Goal: Task Accomplishment & Management: Manage account settings

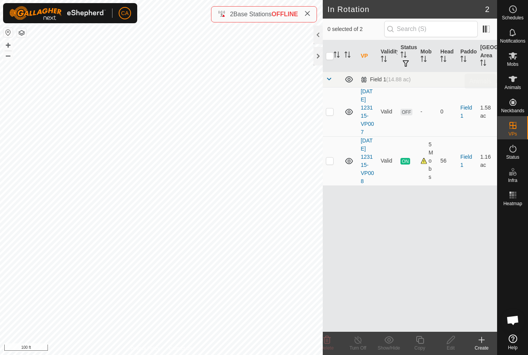
click at [515, 85] on span "Animals" at bounding box center [513, 87] width 17 height 5
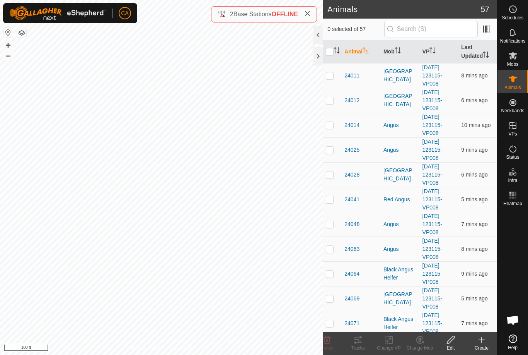
click at [328, 78] on p-checkbox at bounding box center [330, 75] width 8 height 6
checkbox input "true"
click at [328, 104] on td at bounding box center [332, 100] width 19 height 25
checkbox input "true"
click at [327, 126] on p-checkbox at bounding box center [330, 125] width 8 height 6
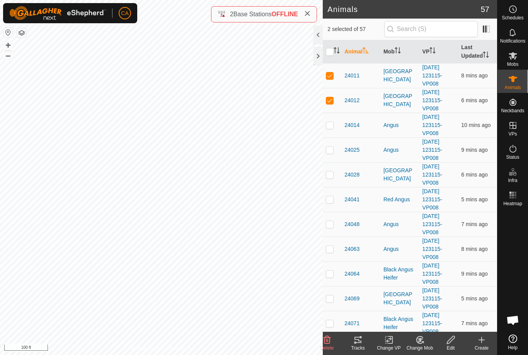
checkbox input "true"
click at [333, 154] on td at bounding box center [332, 149] width 19 height 25
checkbox input "true"
click at [332, 174] on p-checkbox at bounding box center [330, 174] width 8 height 6
checkbox input "true"
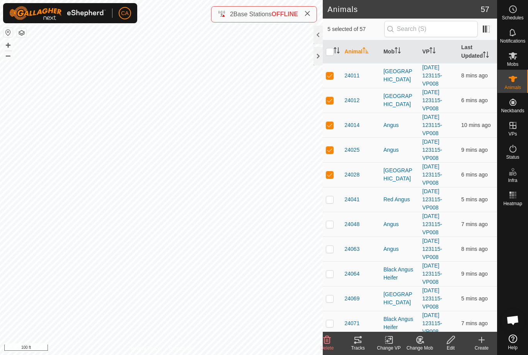
click at [331, 199] on p-checkbox at bounding box center [330, 199] width 8 height 6
checkbox input "true"
click at [330, 226] on p-checkbox at bounding box center [330, 224] width 8 height 6
checkbox input "true"
click at [333, 252] on td at bounding box center [332, 248] width 19 height 25
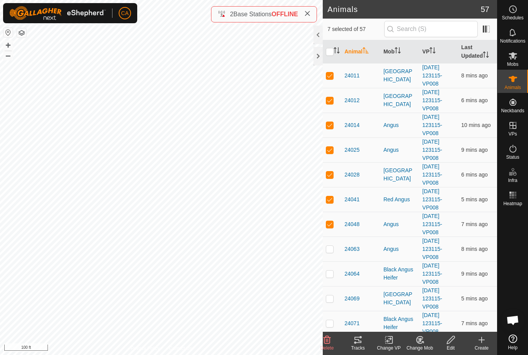
checkbox input "true"
click at [326, 268] on td at bounding box center [332, 273] width 19 height 25
checkbox input "true"
click at [332, 299] on p-checkbox at bounding box center [330, 298] width 8 height 6
checkbox input "true"
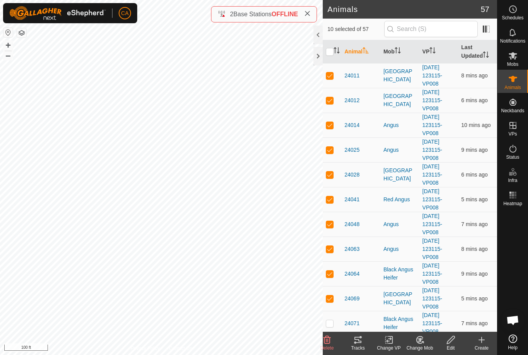
click at [360, 348] on div "Tracks" at bounding box center [358, 347] width 31 height 7
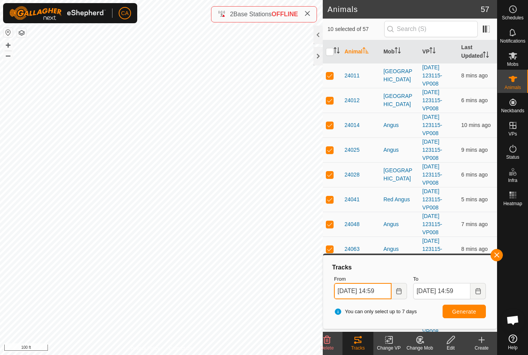
click at [374, 289] on input "[DATE] 14:59" at bounding box center [362, 291] width 57 height 16
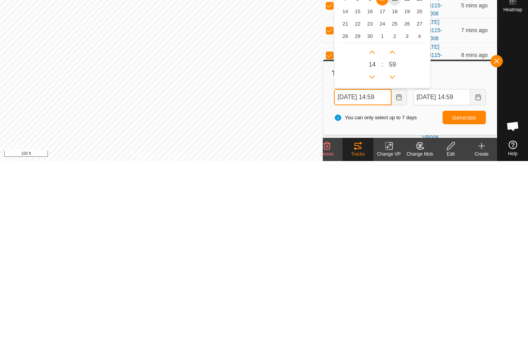
click at [373, 268] on icon "Previous Hour" at bounding box center [372, 271] width 6 height 6
click at [371, 268] on icon "Previous Hour" at bounding box center [372, 271] width 6 height 6
click at [370, 264] on button "Previous Hour" at bounding box center [372, 270] width 12 height 12
click at [368, 264] on button "Previous Hour" at bounding box center [372, 270] width 12 height 12
click at [367, 264] on button "Previous Hour" at bounding box center [372, 270] width 12 height 12
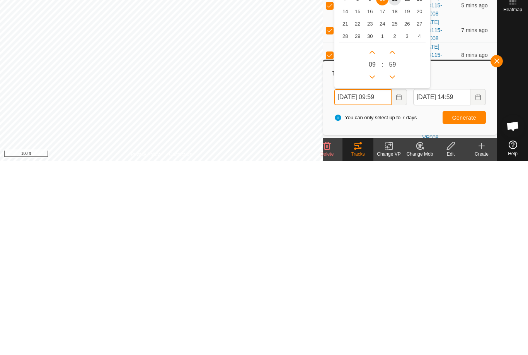
click at [366, 264] on p-button "Previous Hour" at bounding box center [372, 270] width 12 height 12
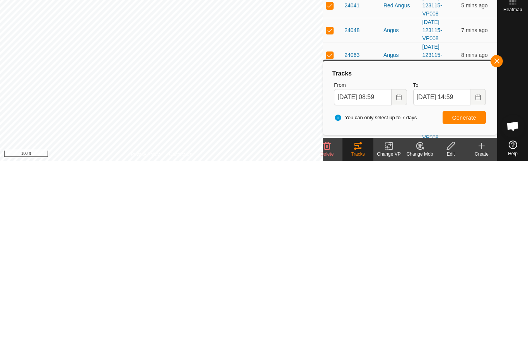
click at [469, 304] on button "Generate" at bounding box center [464, 311] width 43 height 14
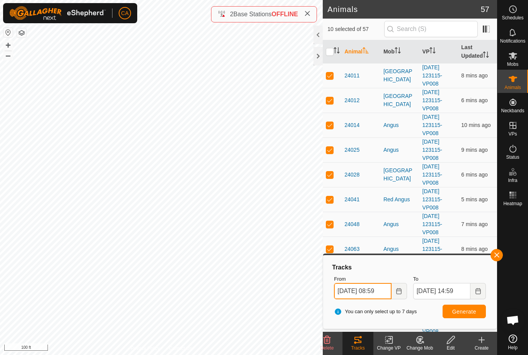
click at [365, 290] on input "[DATE] 08:59" at bounding box center [362, 291] width 57 height 16
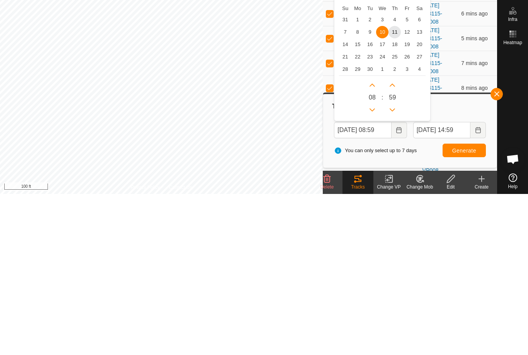
click at [397, 187] on span "11" at bounding box center [395, 193] width 12 height 12
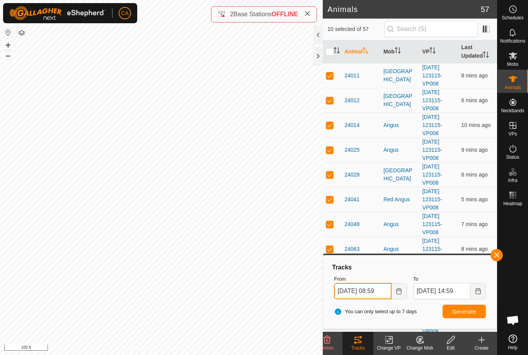
click at [372, 294] on input "[DATE] 08:59" at bounding box center [362, 291] width 57 height 16
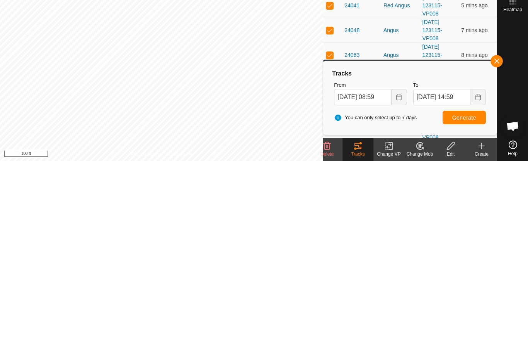
click at [474, 308] on span "Generate" at bounding box center [464, 311] width 24 height 6
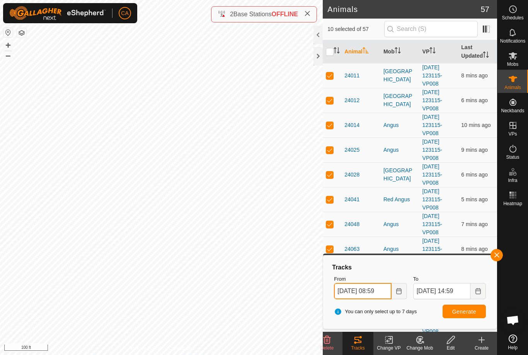
click at [369, 292] on input "[DATE] 08:59" at bounding box center [362, 291] width 57 height 16
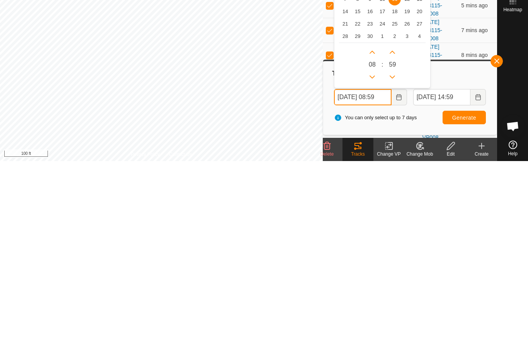
click at [374, 244] on icon "Next Hour" at bounding box center [372, 245] width 5 height 3
click at [373, 240] on button "Next Hour" at bounding box center [372, 246] width 12 height 12
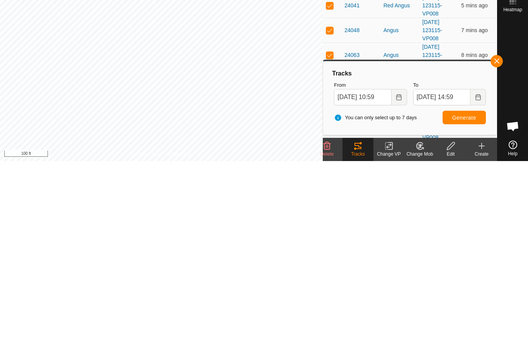
click at [472, 308] on span "Generate" at bounding box center [464, 311] width 24 height 6
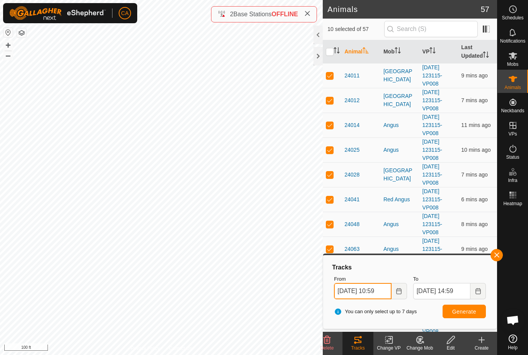
click at [378, 290] on input "[DATE] 10:59" at bounding box center [362, 291] width 57 height 16
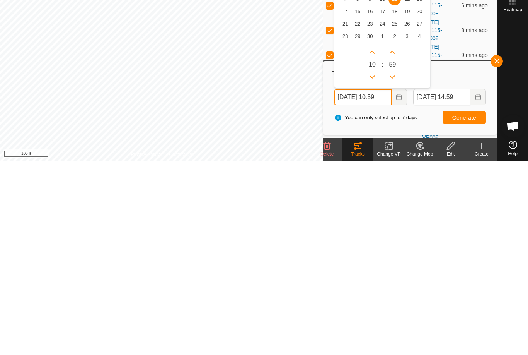
click at [379, 264] on p-button "Previous Hour" at bounding box center [372, 270] width 12 height 12
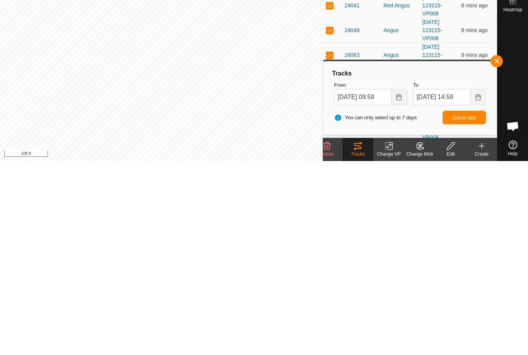
click at [472, 304] on button "Generate" at bounding box center [464, 311] width 43 height 14
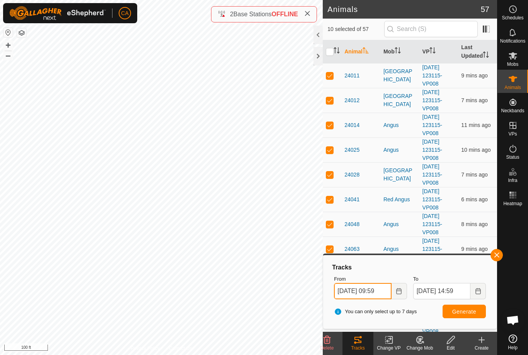
click at [371, 292] on input "[DATE] 09:59" at bounding box center [362, 291] width 57 height 16
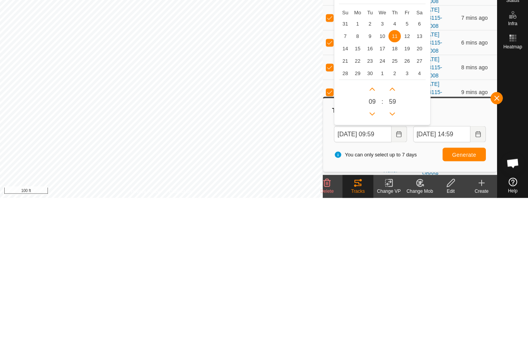
click at [396, 174] on span "4" at bounding box center [395, 180] width 12 height 12
type input "[DATE] 09:59"
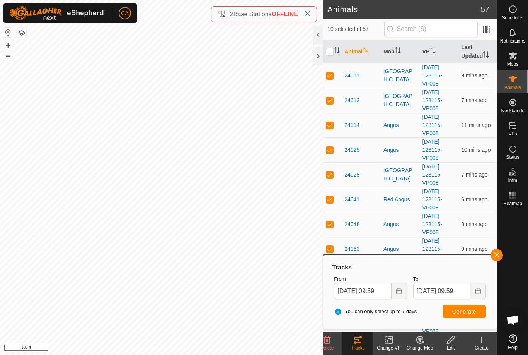
click at [459, 313] on span "Generate" at bounding box center [464, 311] width 24 height 6
click at [449, 291] on input "[DATE] 09:59" at bounding box center [441, 291] width 57 height 16
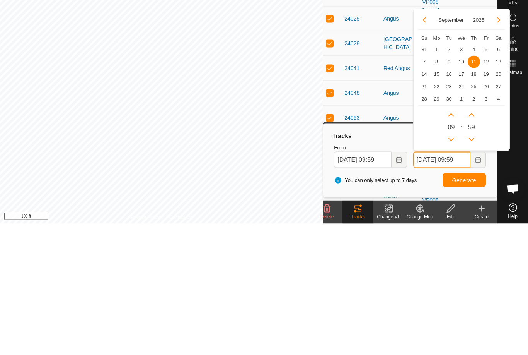
click at [454, 243] on icon "Next Hour" at bounding box center [451, 246] width 6 height 6
type input "[DATE] 10:59"
click at [454, 240] on button "Next Hour" at bounding box center [451, 246] width 12 height 12
type input "[DATE] 11:59"
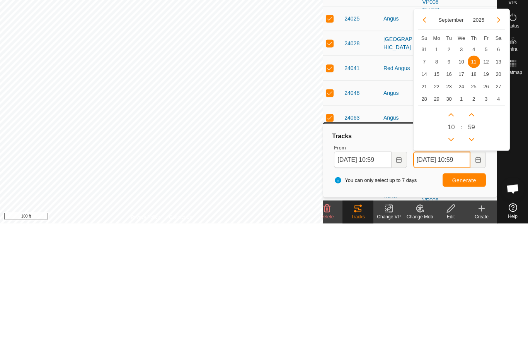
type input "[DATE] 11:59"
click at [453, 243] on icon "Next Hour" at bounding box center [451, 246] width 6 height 6
type input "[DATE] 12:59"
click at [452, 240] on button "Next Hour" at bounding box center [451, 246] width 12 height 12
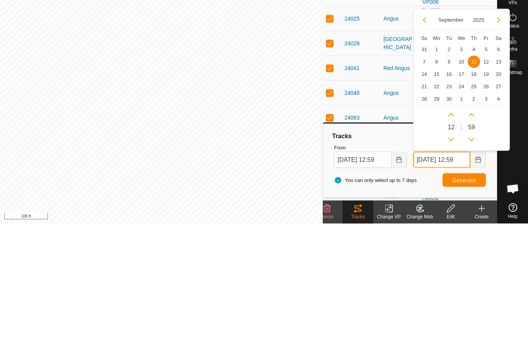
type input "[DATE] 13:59"
click at [449, 243] on icon "Next Hour" at bounding box center [451, 246] width 6 height 6
type input "[DATE] 14:59"
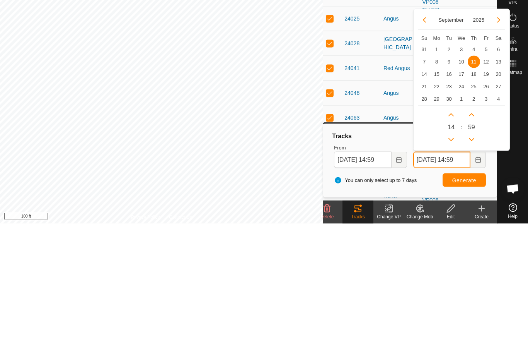
click at [449, 240] on button "Next Hour" at bounding box center [451, 246] width 12 height 12
type input "[DATE] 15:59"
click at [452, 240] on button "Next Hour" at bounding box center [451, 246] width 12 height 12
type input "[DATE] 16:59"
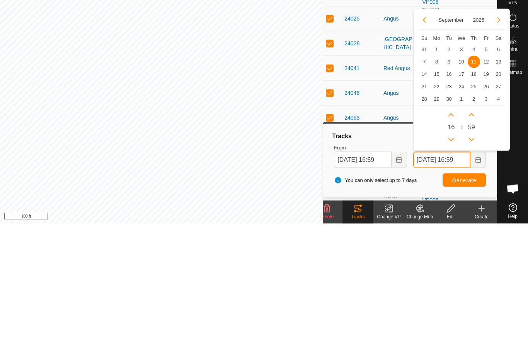
click at [454, 268] on icon "Previous Hour" at bounding box center [451, 271] width 6 height 6
click at [452, 269] on icon "Previous Hour" at bounding box center [451, 270] width 5 height 3
click at [451, 243] on icon "Next Hour" at bounding box center [451, 246] width 6 height 6
click at [474, 243] on icon "Next Minute" at bounding box center [472, 246] width 6 height 6
type input "[DATE] 15:00"
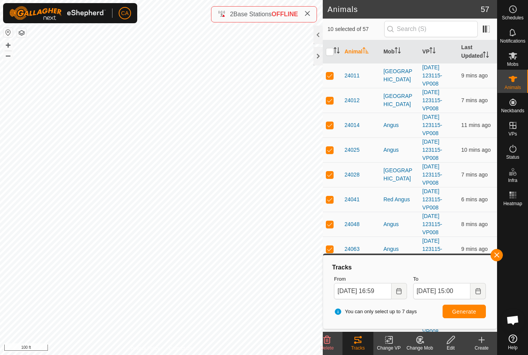
click at [470, 313] on span "Generate" at bounding box center [464, 311] width 24 height 6
click at [376, 292] on input "[DATE] 16:59" at bounding box center [362, 291] width 57 height 16
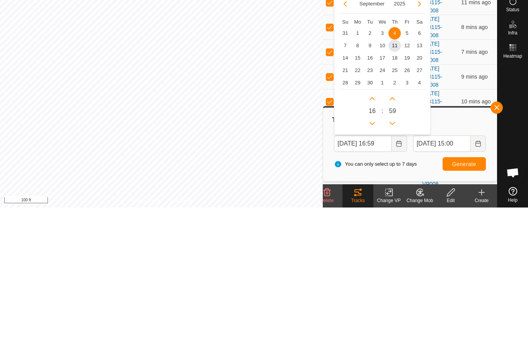
click at [372, 187] on span "9" at bounding box center [370, 193] width 12 height 12
type input "[DATE] 16:59"
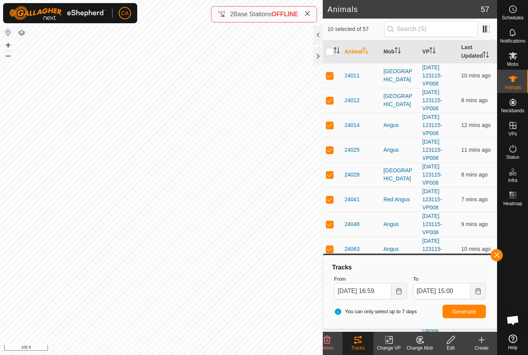
click at [461, 316] on button "Generate" at bounding box center [464, 311] width 43 height 14
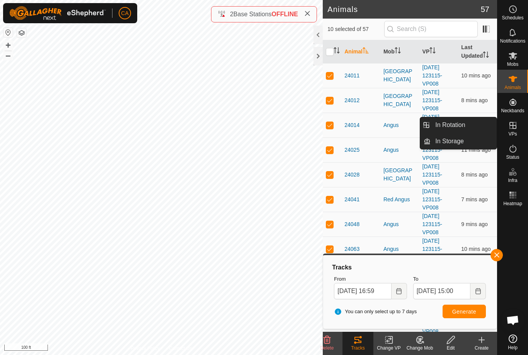
click at [481, 126] on link "In Rotation" at bounding box center [464, 124] width 66 height 15
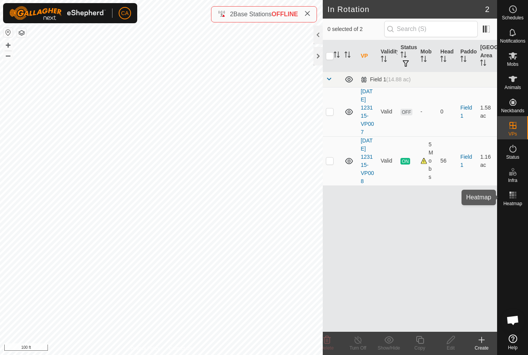
click at [517, 198] on icon at bounding box center [512, 194] width 9 height 9
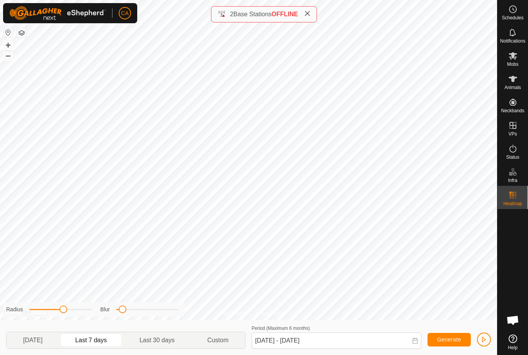
click at [41, 340] on span "[DATE]" at bounding box center [32, 339] width 19 height 9
type input "[DATE] - [DATE]"
click at [74, 314] on div "Radius Blur" at bounding box center [93, 309] width 181 height 14
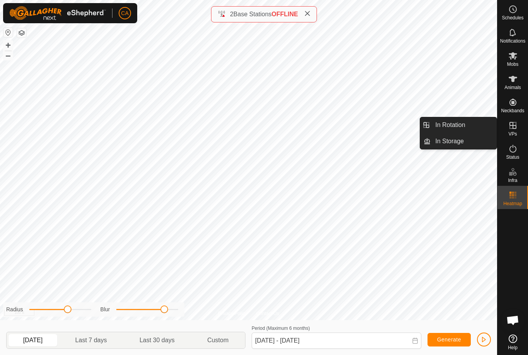
click at [461, 123] on span "In Rotation" at bounding box center [450, 124] width 30 height 9
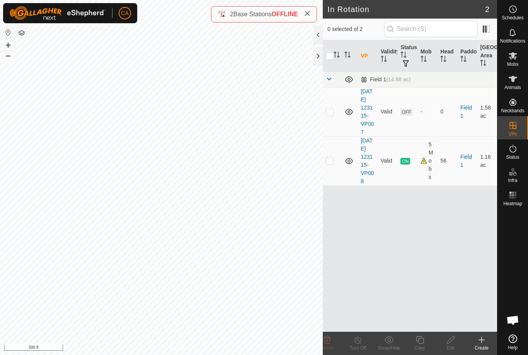
click at [328, 114] on p-checkbox at bounding box center [330, 111] width 8 height 6
checkbox input "true"
click at [517, 62] on span "Mobs" at bounding box center [512, 64] width 11 height 5
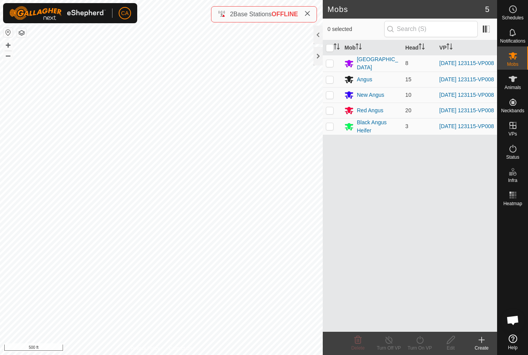
click at [332, 50] on input "checkbox" at bounding box center [330, 48] width 8 height 8
checkbox input "true"
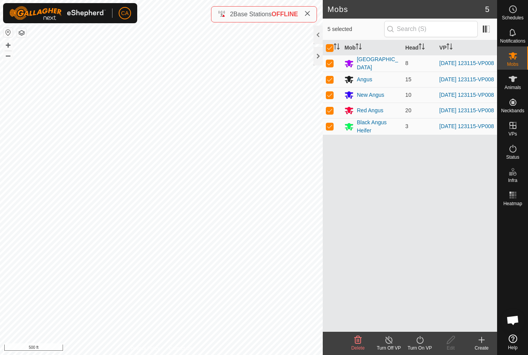
checkbox input "true"
click at [428, 341] on turn-on-svg-icon at bounding box center [419, 339] width 31 height 9
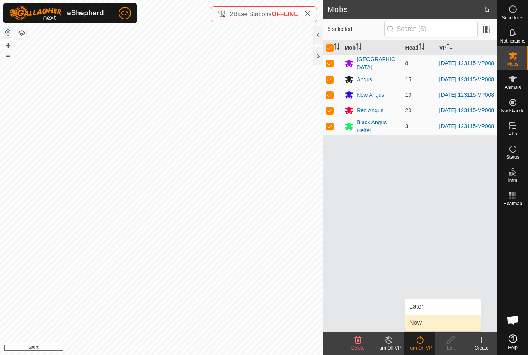
click at [425, 320] on link "Now" at bounding box center [443, 322] width 77 height 15
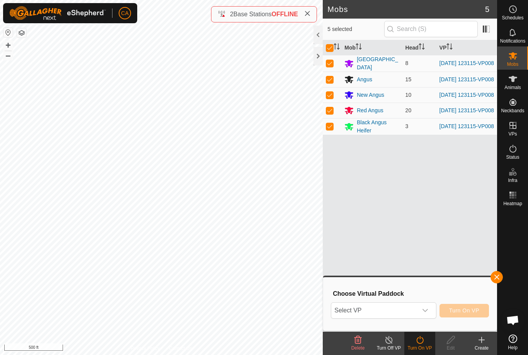
click at [403, 308] on span "Select VP" at bounding box center [374, 309] width 86 height 15
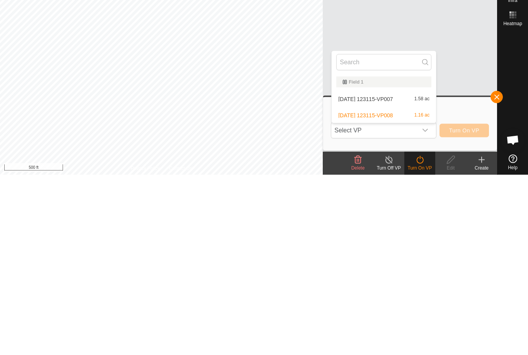
click at [405, 274] on div "[DATE] 123115-VP007 1.58 ac" at bounding box center [383, 278] width 95 height 9
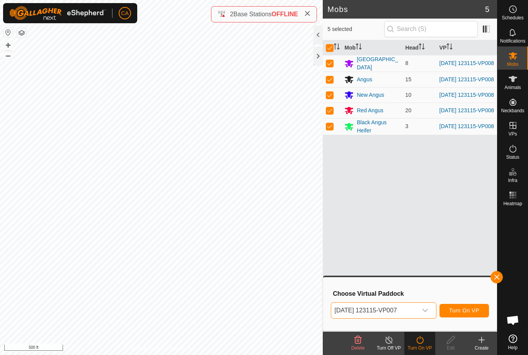
click at [470, 314] on button "Turn On VP" at bounding box center [464, 310] width 49 height 14
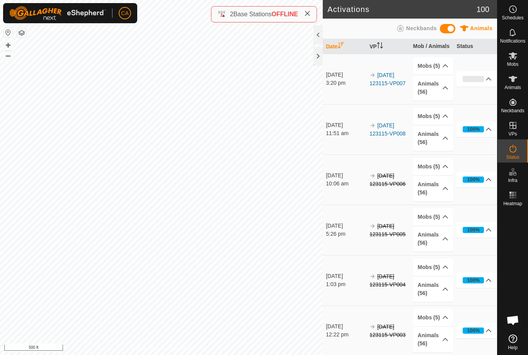
click at [320, 51] on div at bounding box center [318, 56] width 9 height 19
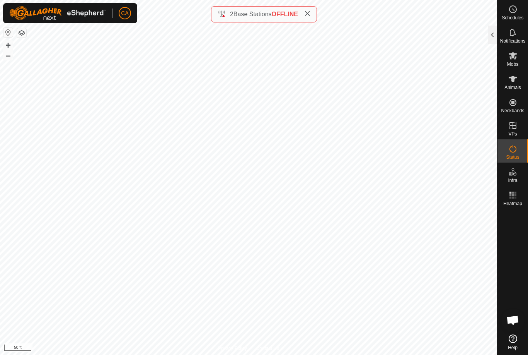
click at [490, 38] on div at bounding box center [492, 35] width 9 height 19
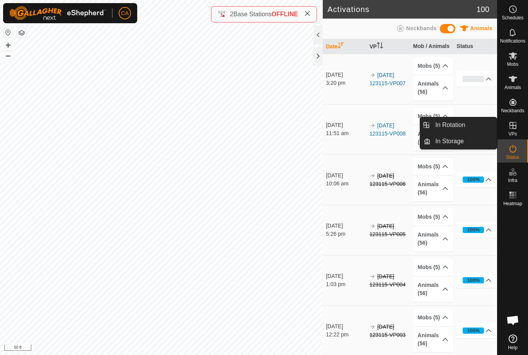
click at [469, 126] on link "In Rotation" at bounding box center [464, 124] width 66 height 15
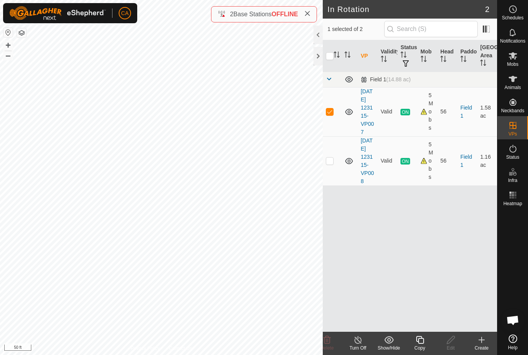
click at [420, 343] on icon at bounding box center [420, 340] width 8 height 8
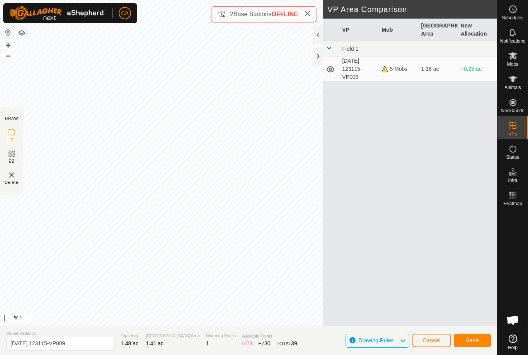
click at [431, 338] on span "Cancel" at bounding box center [432, 340] width 18 height 6
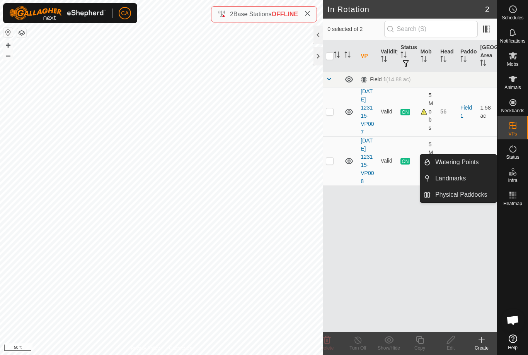
click at [469, 180] on link "Landmarks" at bounding box center [464, 178] width 66 height 15
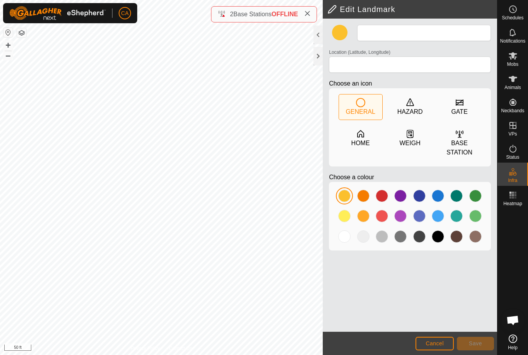
type input "Line"
type input "44.285801, -72.169032"
click at [509, 155] on span "Status" at bounding box center [512, 157] width 13 height 5
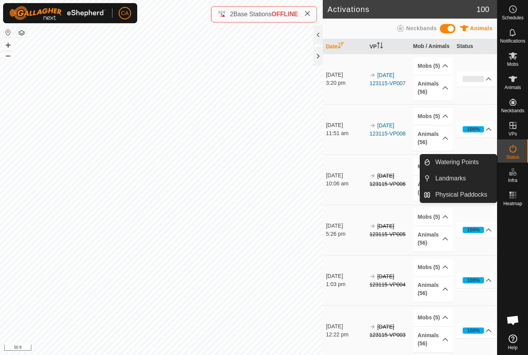
click at [475, 181] on link "Landmarks" at bounding box center [464, 178] width 66 height 15
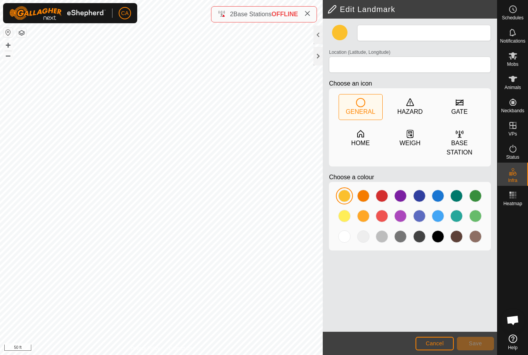
type input "300 gal tub"
type input "44.285580, -72.168421"
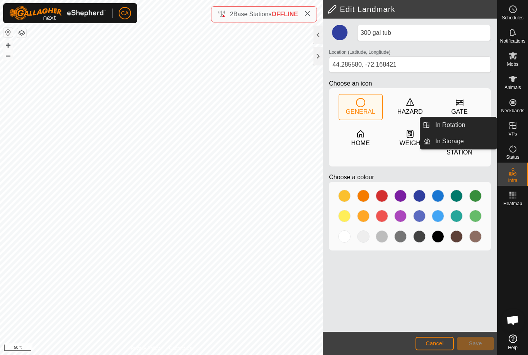
click at [470, 129] on link "In Rotation" at bounding box center [464, 124] width 66 height 15
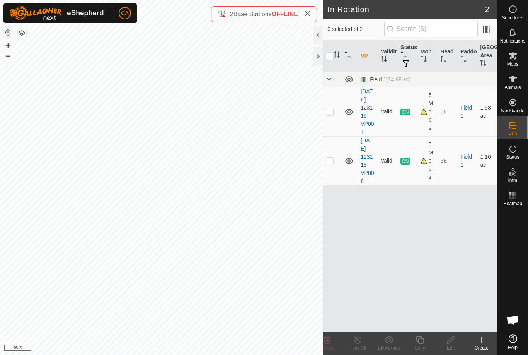
click at [323, 114] on td at bounding box center [332, 111] width 19 height 49
checkbox input "true"
click at [421, 347] on div "Copy" at bounding box center [419, 347] width 31 height 7
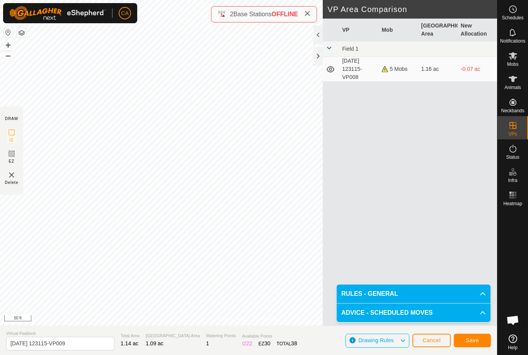
click at [476, 336] on button "Save" at bounding box center [472, 340] width 37 height 14
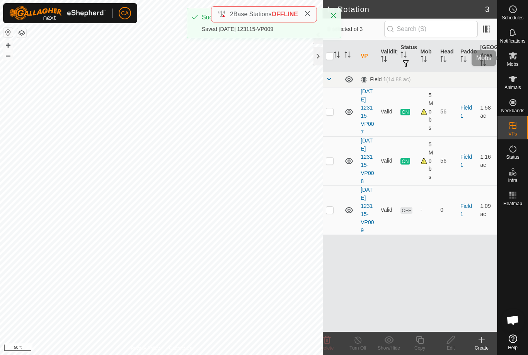
click at [515, 62] on span "Mobs" at bounding box center [512, 64] width 11 height 5
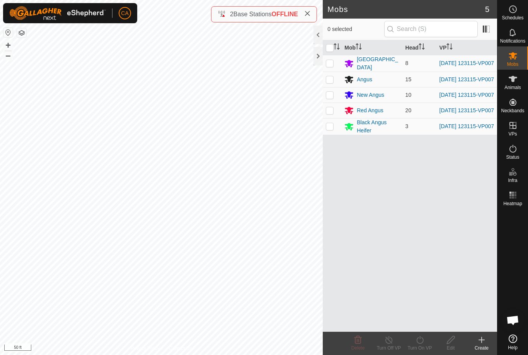
click at [326, 49] on input "checkbox" at bounding box center [330, 48] width 8 height 8
checkbox input "true"
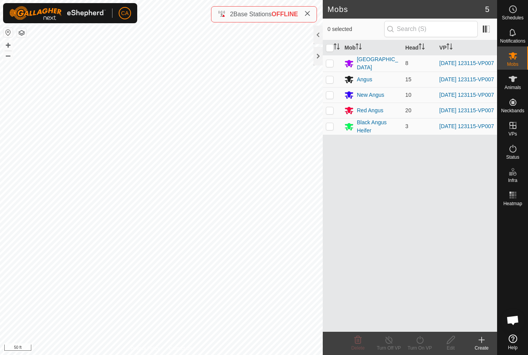
checkbox input "true"
click at [422, 344] on div "Turn On VP" at bounding box center [419, 347] width 31 height 7
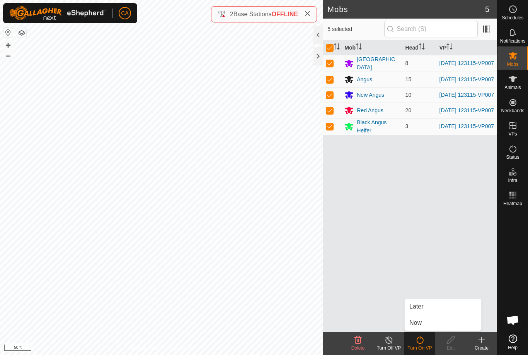
click at [431, 324] on link "Now" at bounding box center [443, 322] width 77 height 15
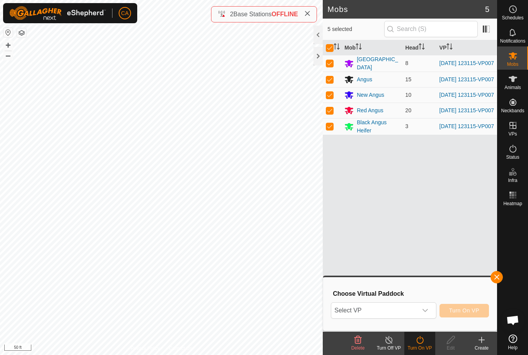
click at [411, 312] on span "Select VP" at bounding box center [374, 309] width 86 height 15
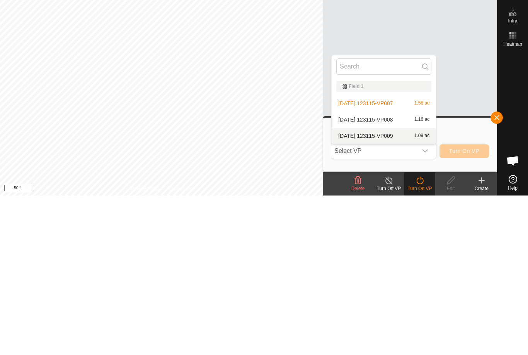
click at [384, 290] on div "[DATE] 123115-VP009 1.09 ac" at bounding box center [383, 294] width 95 height 9
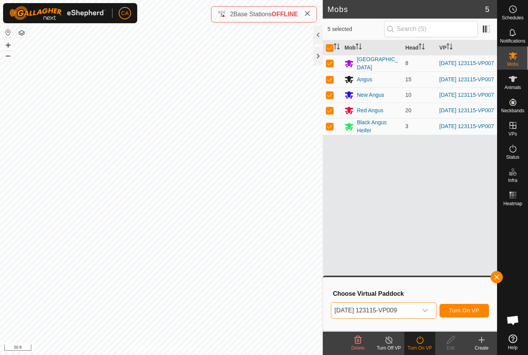
click at [464, 311] on span "Turn On VP" at bounding box center [464, 310] width 30 height 6
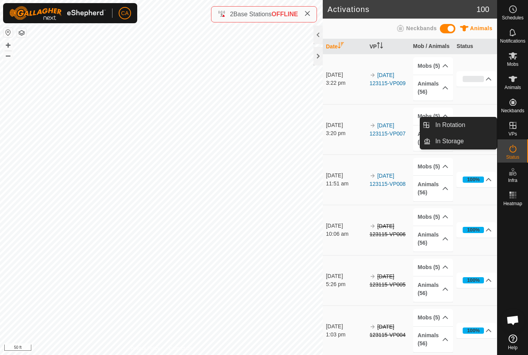
click at [476, 128] on link "In Rotation" at bounding box center [464, 124] width 66 height 15
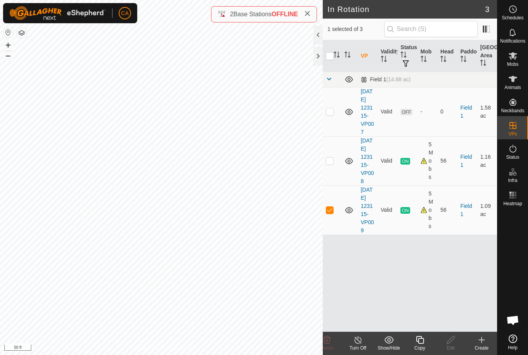
click at [336, 227] on td at bounding box center [332, 209] width 19 height 49
checkbox input "false"
click at [338, 115] on td at bounding box center [332, 111] width 19 height 49
click at [335, 116] on td at bounding box center [332, 111] width 19 height 49
checkbox input "false"
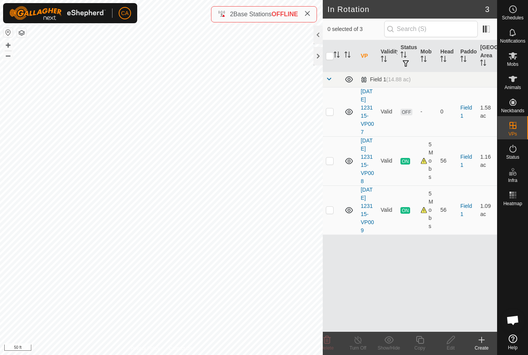
click at [491, 341] on create-svg-icon at bounding box center [481, 339] width 31 height 9
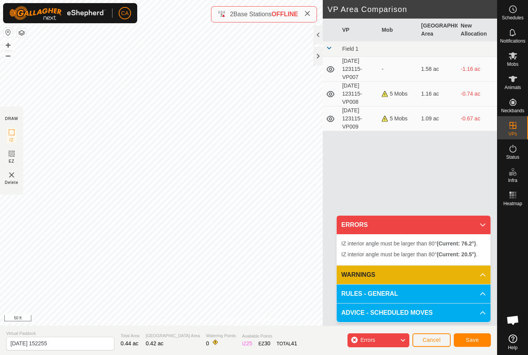
click at [430, 341] on span "Cancel" at bounding box center [432, 339] width 18 height 6
